Goal: Check status: Check status

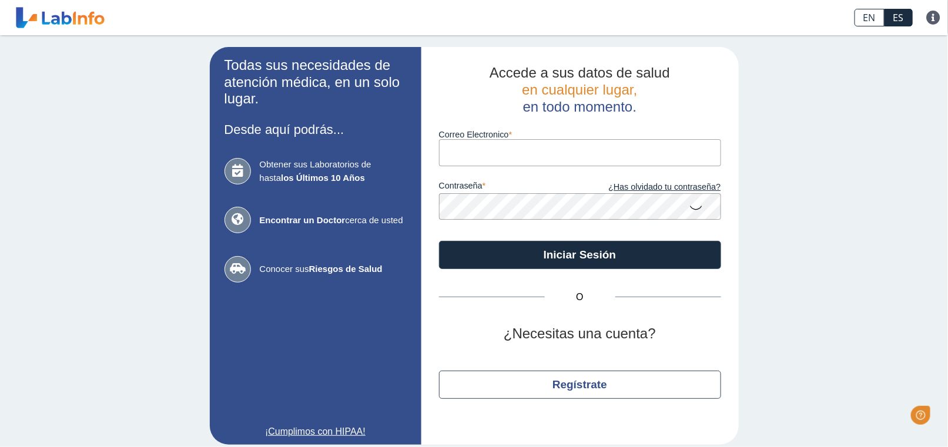
click at [492, 153] on input "Correo Electronico" at bounding box center [580, 152] width 282 height 26
type input "[EMAIL_ADDRESS][DOMAIN_NAME]"
click at [439, 241] on button "Iniciar Sesión" at bounding box center [580, 255] width 282 height 28
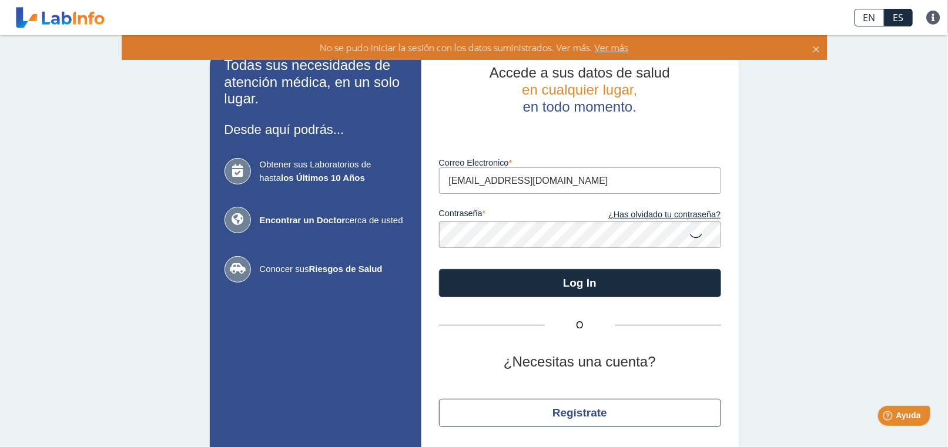
click at [320, 256] on app-login "Todas sus necesidades de atención médica, en un solo lugar. Desde aquí podrás..…" at bounding box center [474, 260] width 529 height 426
click at [439, 269] on button "Log In" at bounding box center [580, 283] width 282 height 28
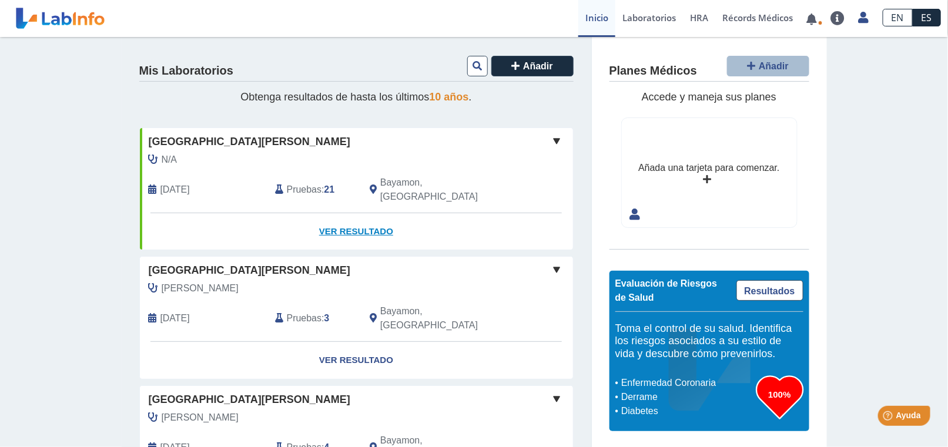
click at [366, 220] on link "Ver Resultado" at bounding box center [356, 231] width 433 height 37
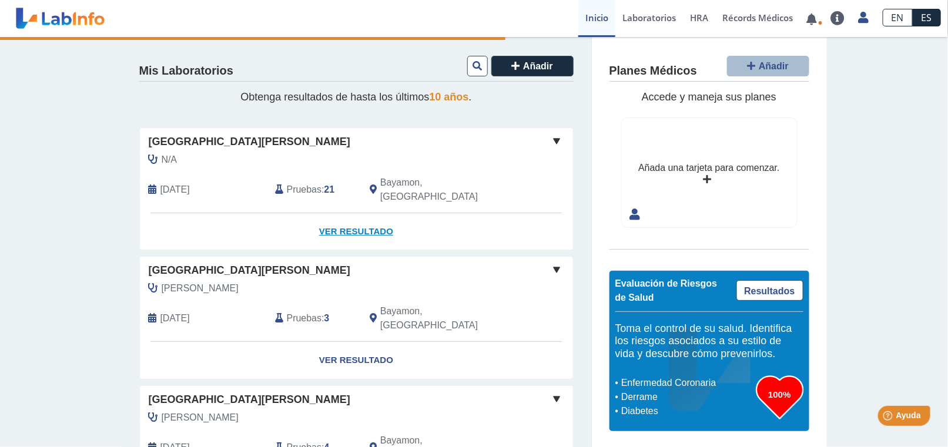
scroll to position [23, 0]
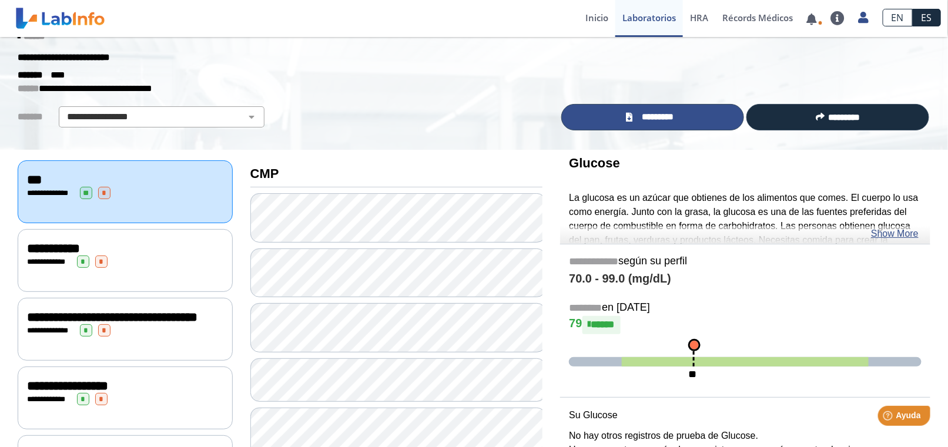
click at [658, 118] on span "*********" at bounding box center [658, 117] width 43 height 13
